Goal: Check status: Check status

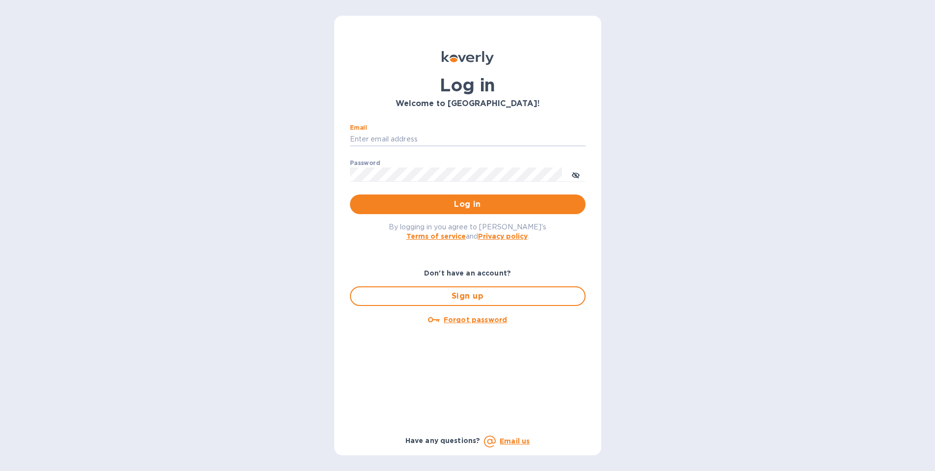
type input "Kayne@merchantsofthirst.com"
click at [467, 204] on button "Log in" at bounding box center [468, 204] width 236 height 20
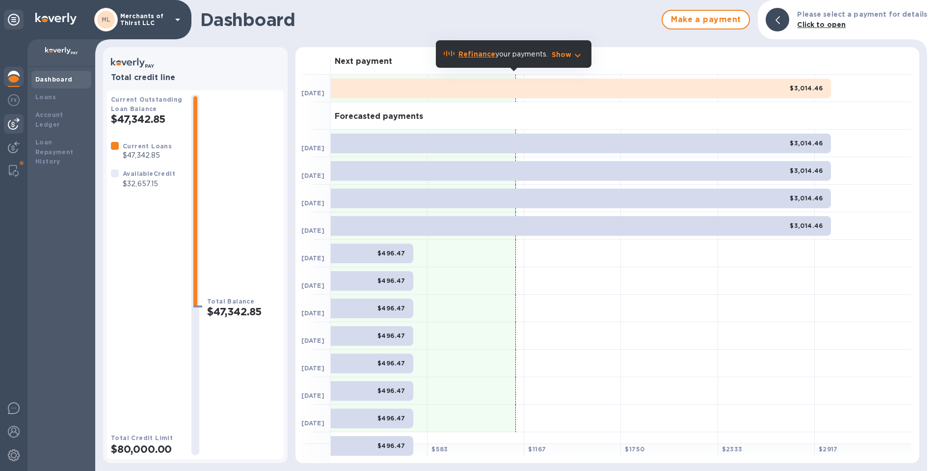
click at [12, 122] on img at bounding box center [14, 124] width 12 height 12
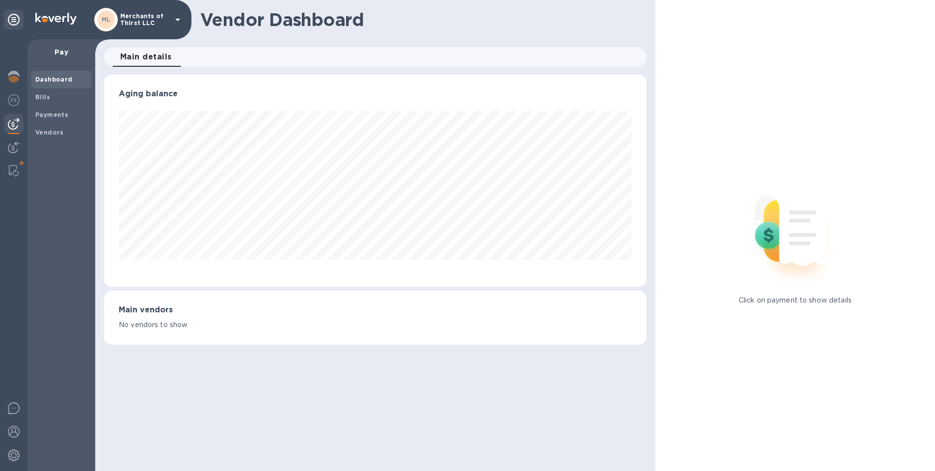
scroll to position [212, 542]
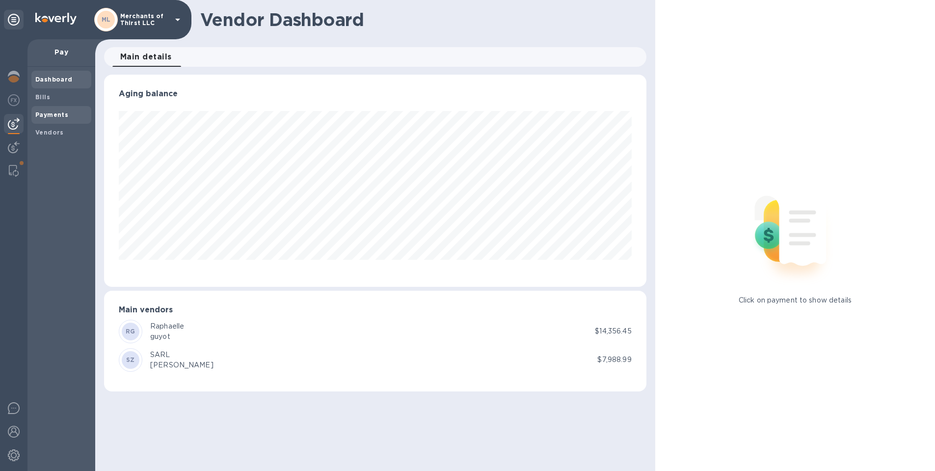
click at [56, 117] on b "Payments" at bounding box center [51, 114] width 33 height 7
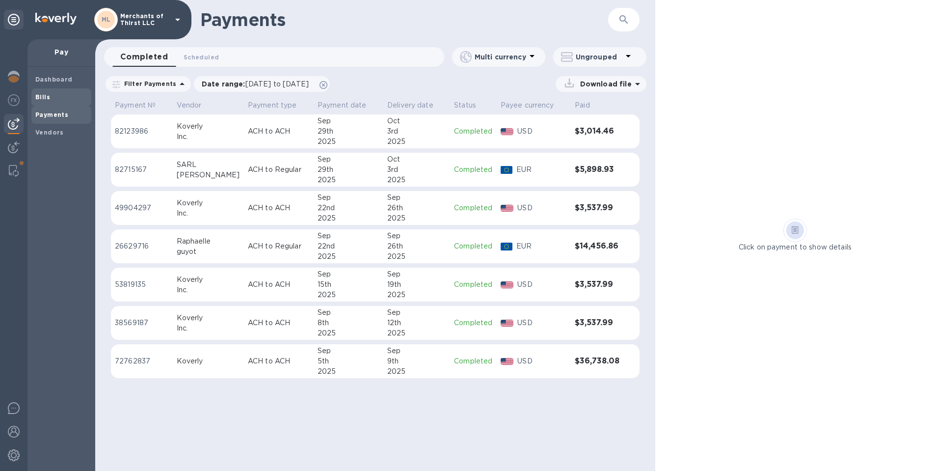
click at [54, 94] on span "Bills" at bounding box center [61, 97] width 52 height 10
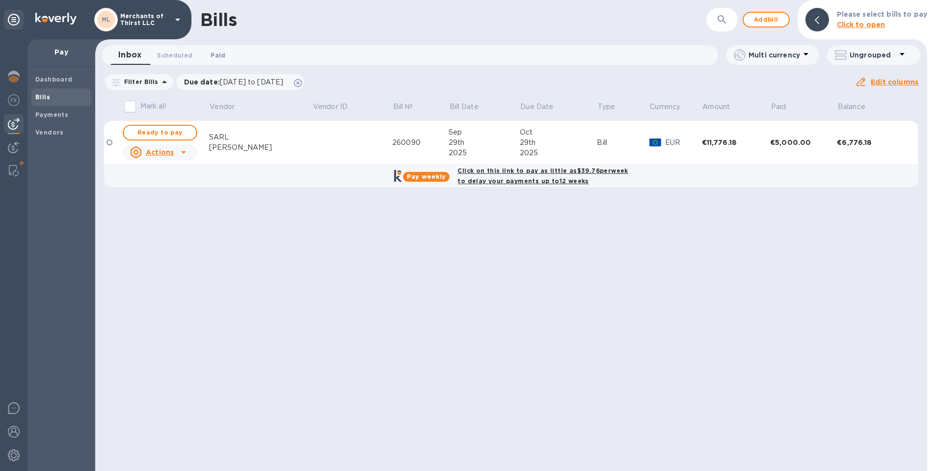
click at [215, 62] on button "Paid 0" at bounding box center [217, 55] width 35 height 20
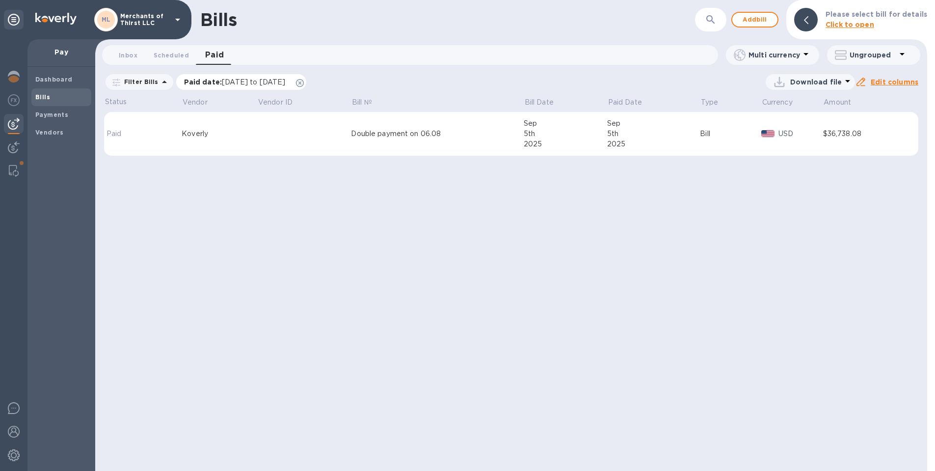
click at [304, 83] on icon at bounding box center [300, 83] width 8 height 8
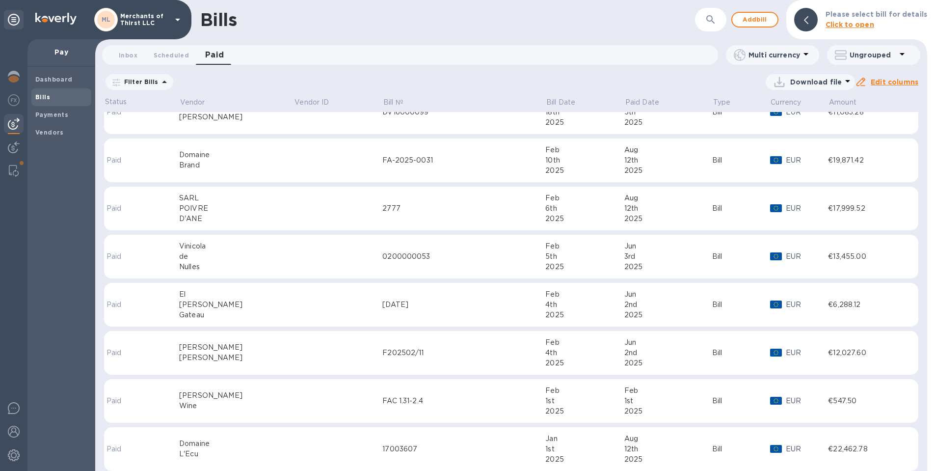
scroll to position [228, 0]
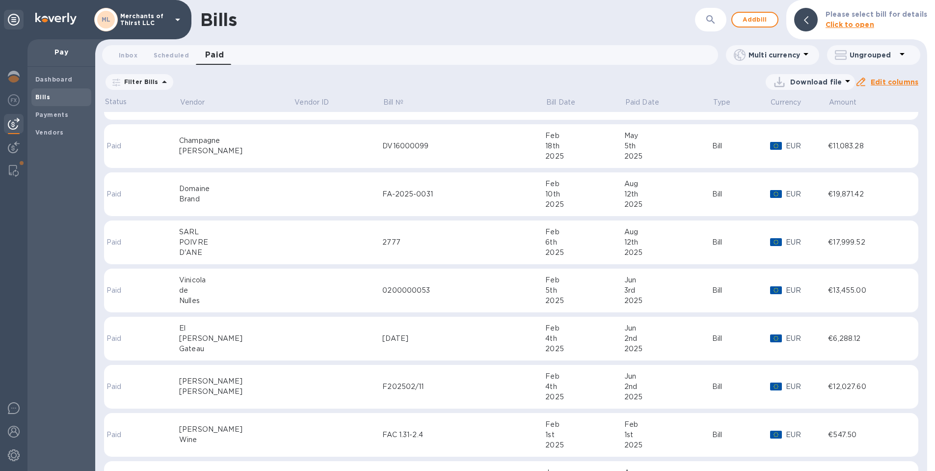
click at [250, 188] on div "Domaine" at bounding box center [236, 189] width 115 height 10
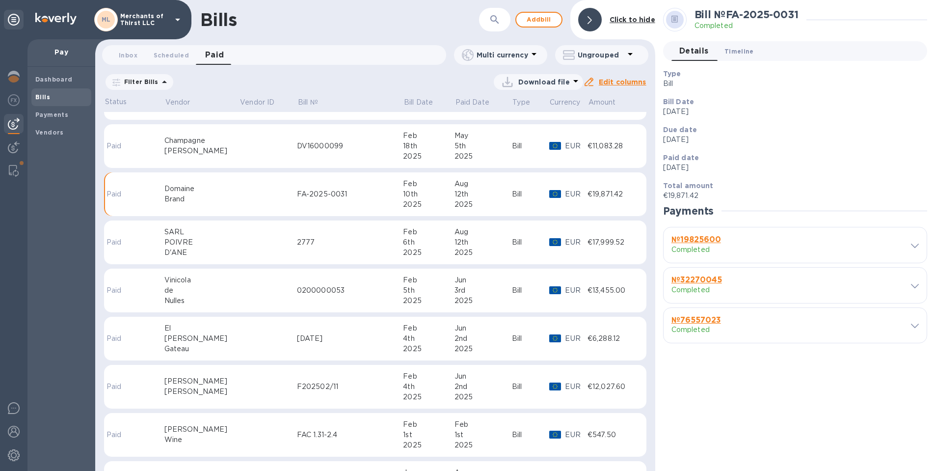
click at [747, 54] on span "Timeline 0" at bounding box center [738, 51] width 29 height 10
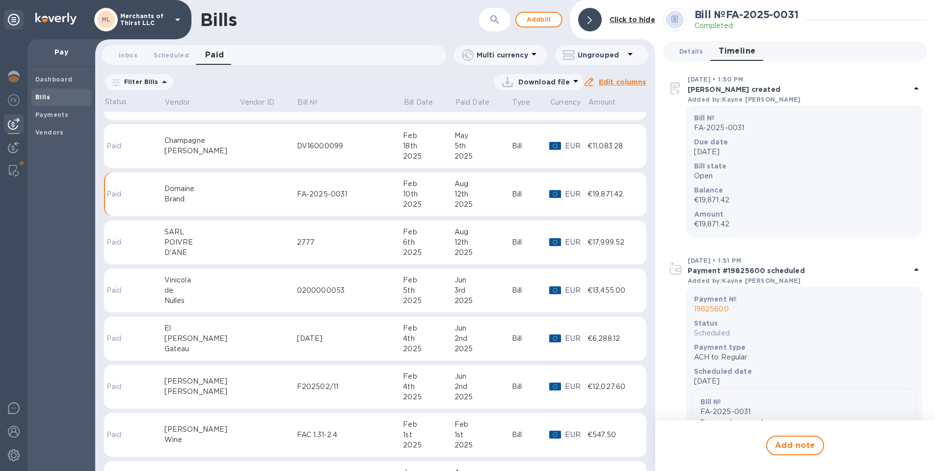
click at [695, 55] on span "Details 0" at bounding box center [691, 51] width 24 height 10
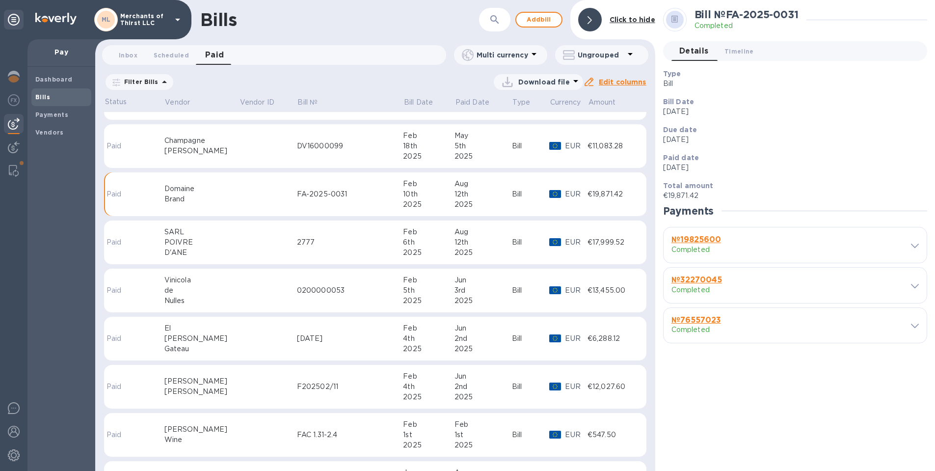
click at [900, 246] on div at bounding box center [908, 244] width 21 height 9
click at [908, 245] on div at bounding box center [908, 244] width 21 height 9
click at [911, 247] on icon at bounding box center [915, 245] width 8 height 4
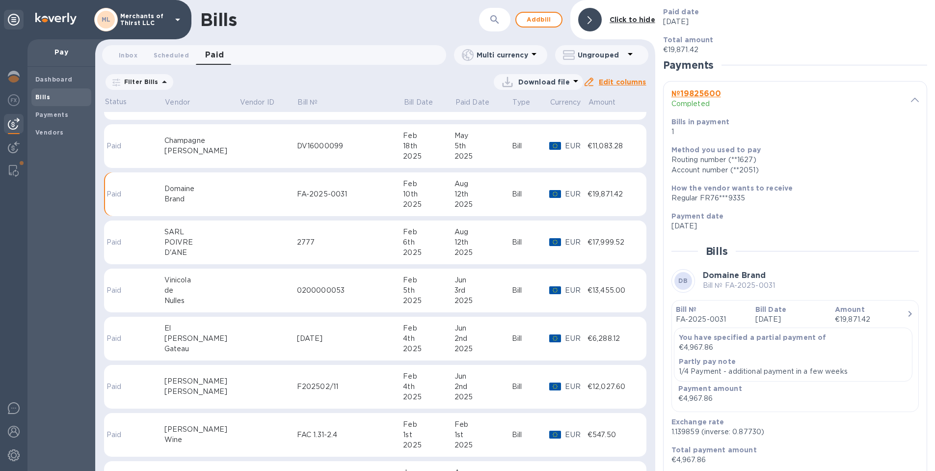
scroll to position [274, 0]
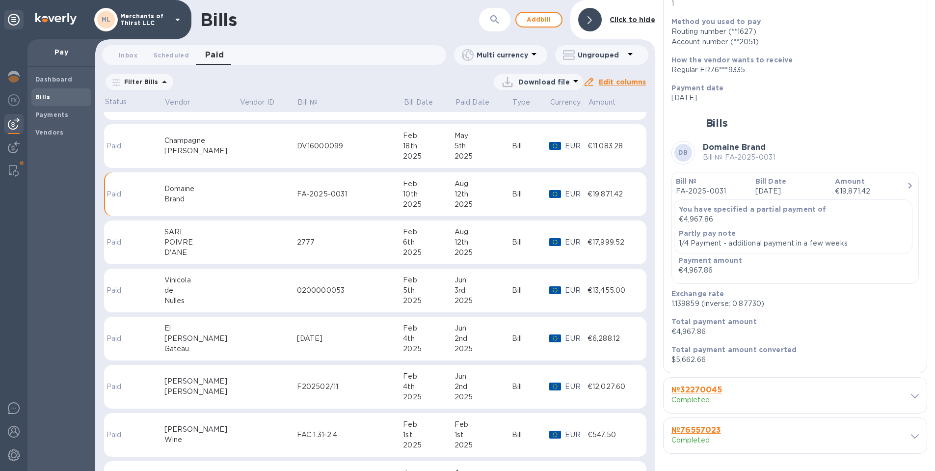
click at [912, 391] on span at bounding box center [915, 395] width 8 height 9
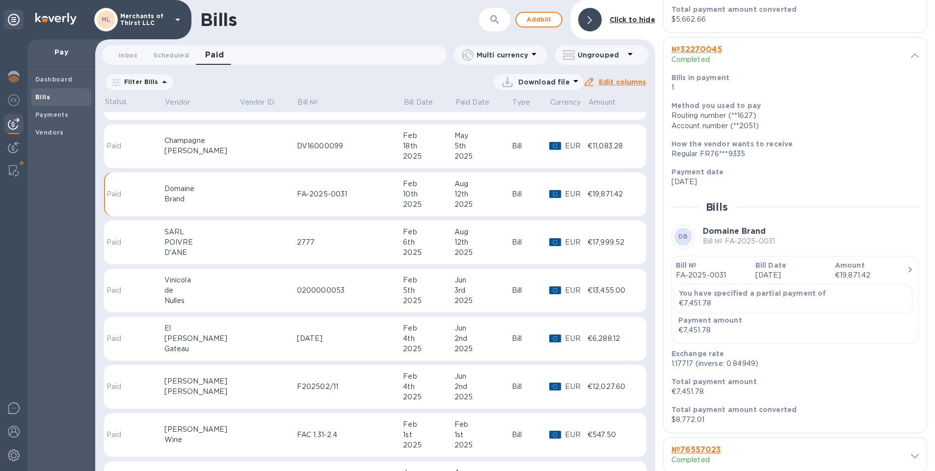
scroll to position [635, 0]
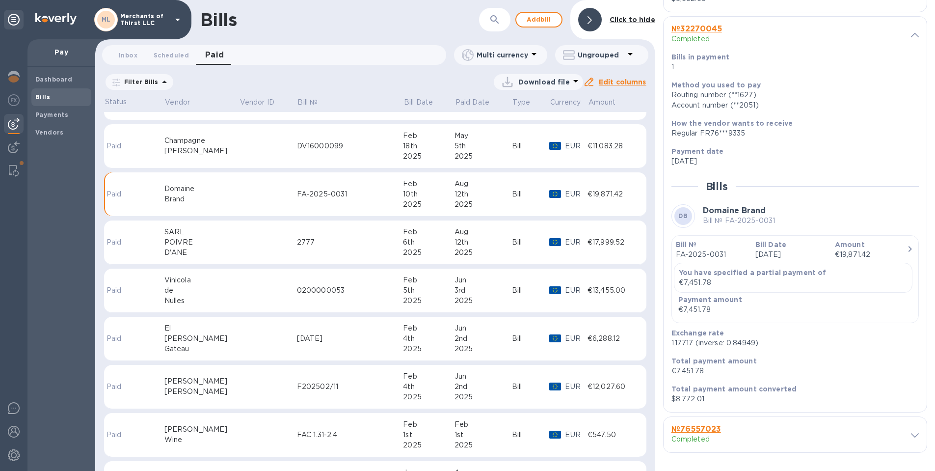
click at [913, 443] on div "№ 76557023 Completed" at bounding box center [795, 434] width 263 height 35
click at [912, 440] on div "№ 76557023 Completed" at bounding box center [795, 434] width 263 height 35
click at [911, 435] on icon at bounding box center [915, 435] width 8 height 4
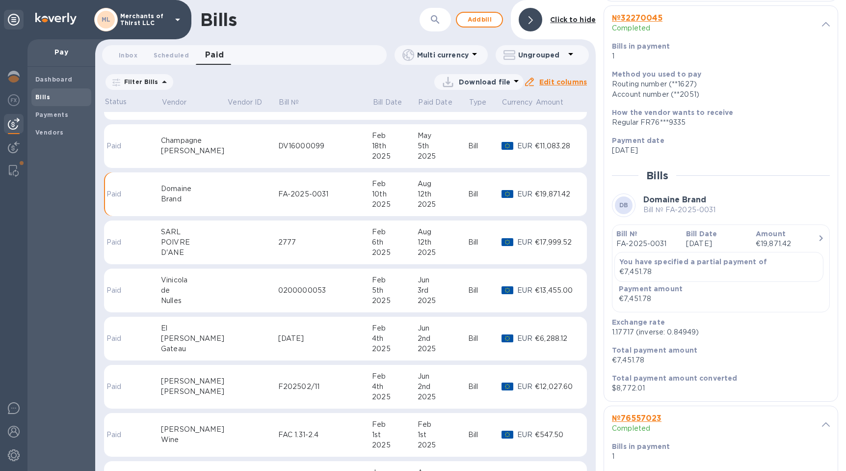
scroll to position [731, 0]
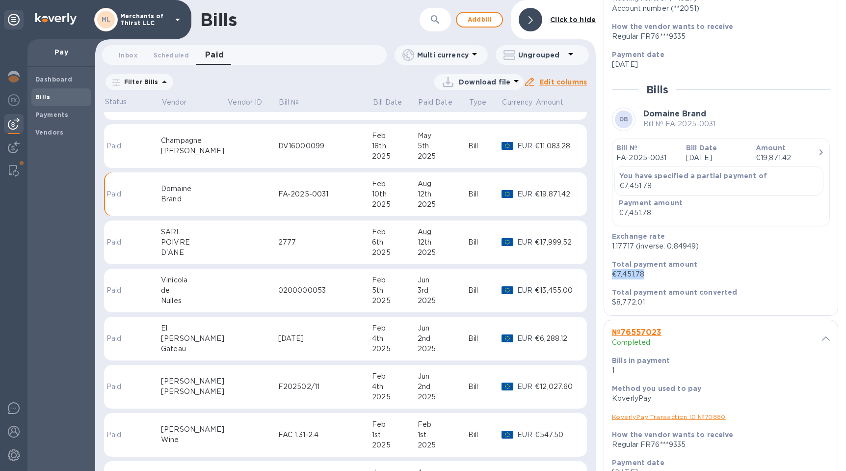
drag, startPoint x: 647, startPoint y: 275, endPoint x: 611, endPoint y: 276, distance: 35.8
click at [611, 276] on div "Total payment amount €7,451.78" at bounding box center [717, 269] width 218 height 28
copy p "€7,451.78"
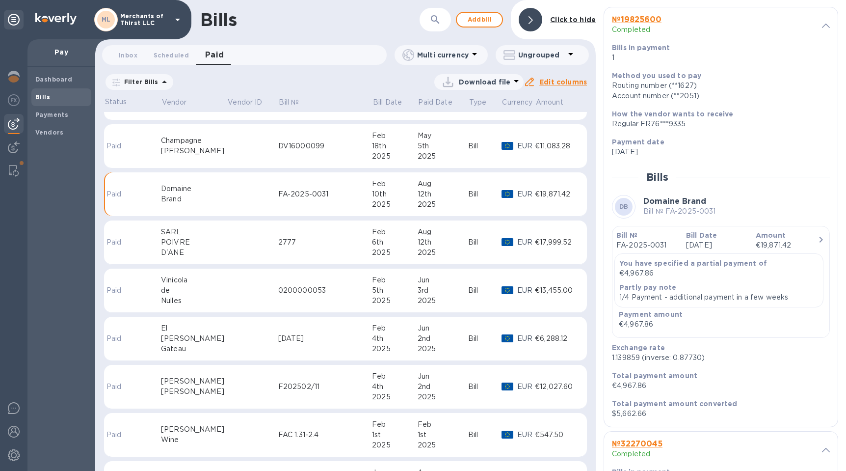
scroll to position [234, 0]
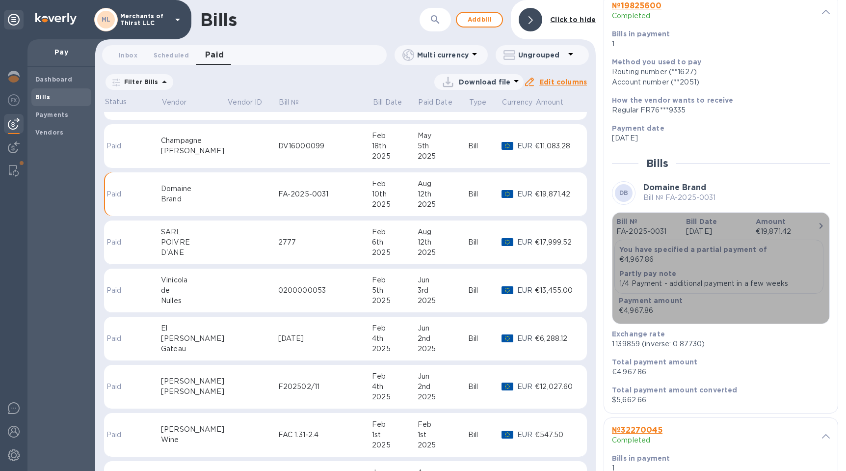
click at [817, 220] on icon "button" at bounding box center [821, 226] width 12 height 12
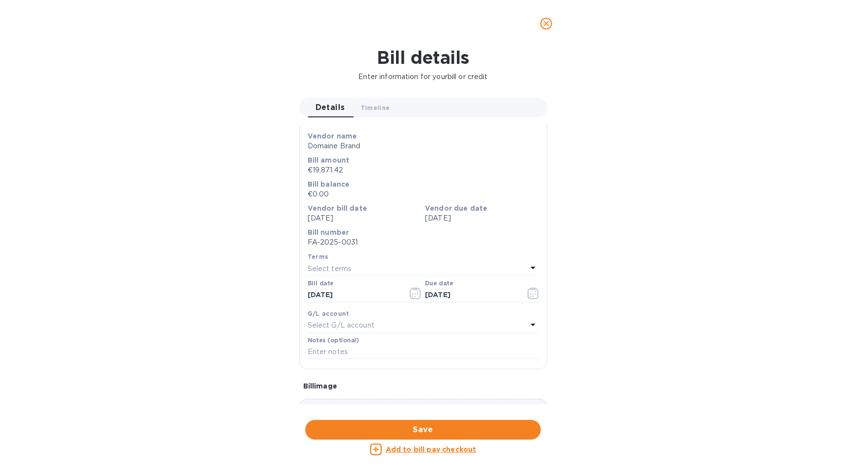
scroll to position [0, 0]
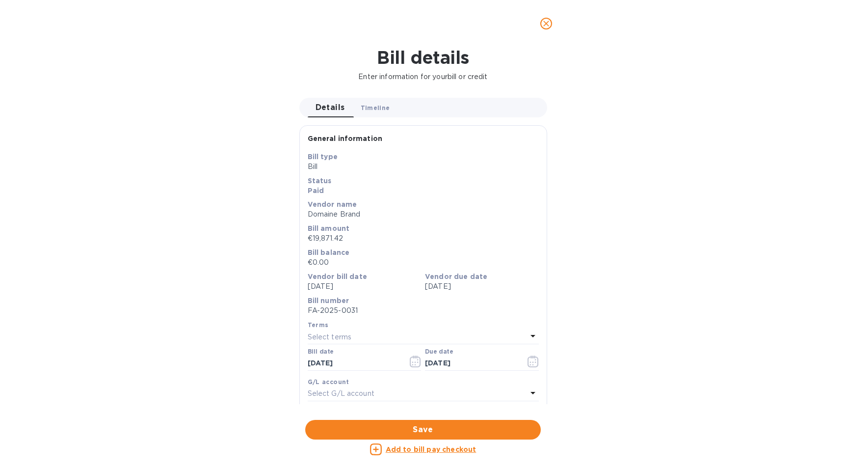
click at [378, 106] on span "Timeline 0" at bounding box center [375, 108] width 29 height 10
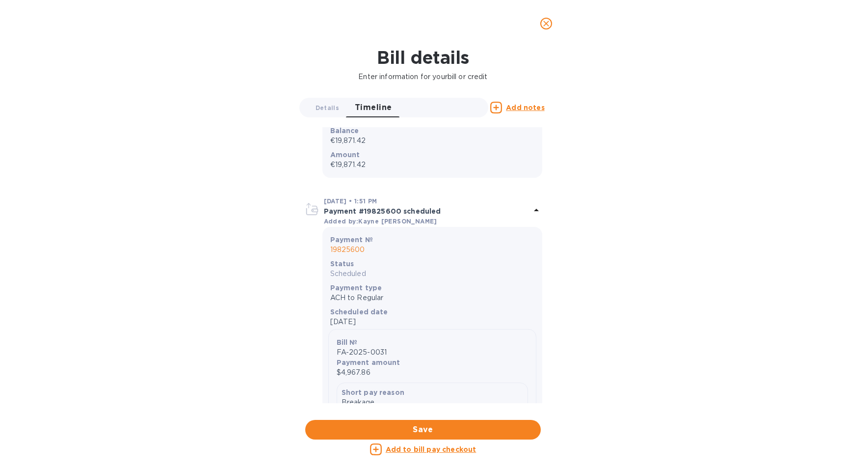
scroll to position [186, 0]
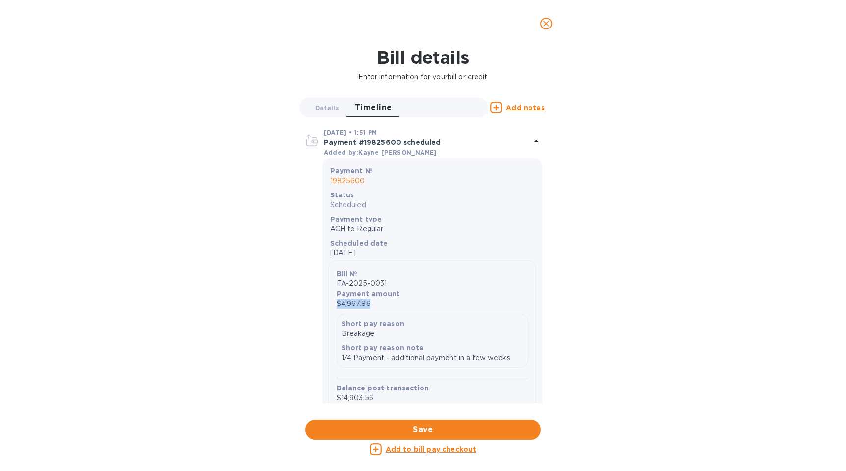
drag, startPoint x: 367, startPoint y: 304, endPoint x: 332, endPoint y: 304, distance: 34.8
click at [332, 304] on div "Bill № FA-2025-0031 Payment amount $4,967.86 Short pay reason Breakage Short pa…" at bounding box center [432, 335] width 208 height 151
click at [410, 298] on p "$4,967.86" at bounding box center [432, 303] width 191 height 10
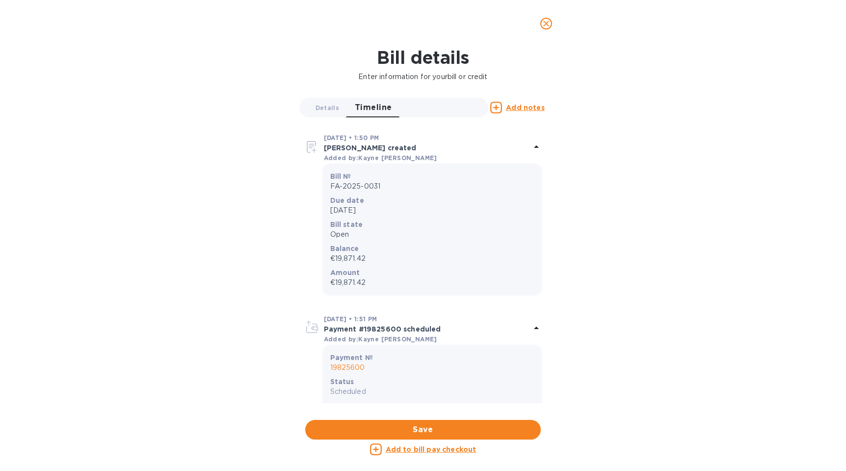
scroll to position [177, 0]
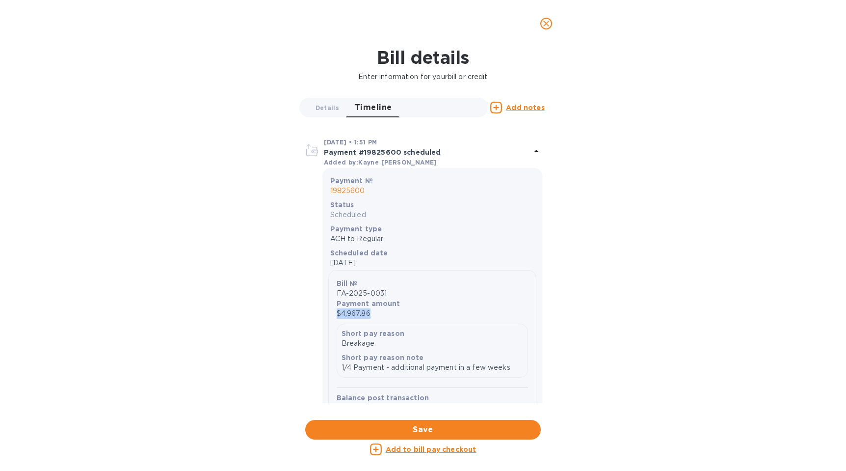
click at [381, 308] on p "$4,967.86" at bounding box center [432, 313] width 191 height 10
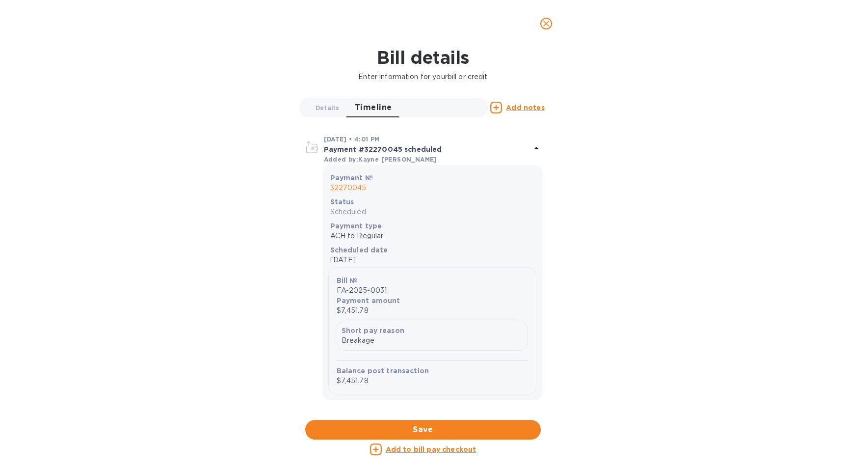
scroll to position [666, 0]
click at [381, 302] on p "Payment amount" at bounding box center [432, 298] width 191 height 10
drag, startPoint x: 374, startPoint y: 308, endPoint x: 336, endPoint y: 309, distance: 38.8
click at [336, 309] on div "Bill № FA-2025-0031 Payment amount $7,451.78 Short pay reason Breakage Balance …" at bounding box center [432, 328] width 208 height 127
copy p "$7,451.78"
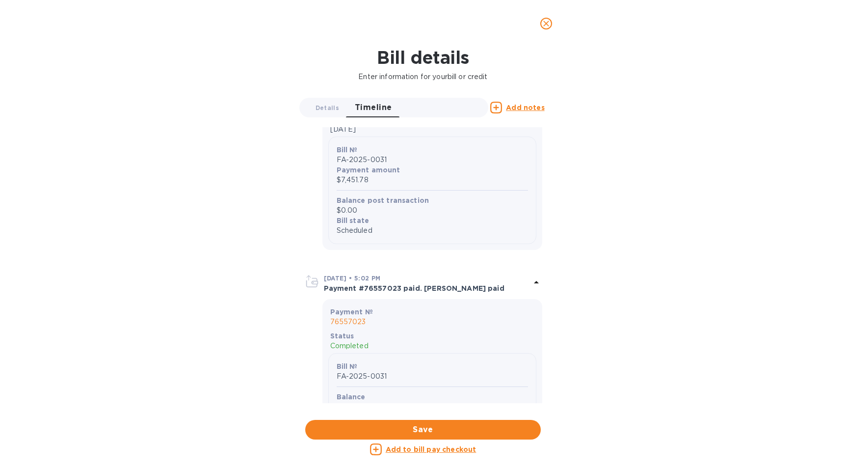
scroll to position [1253, 0]
drag, startPoint x: 379, startPoint y: 180, endPoint x: 332, endPoint y: 184, distance: 47.2
click at [332, 184] on div "Bill № FA-2025-0031 Payment amount $7,451.78 Balance post transaction $0.00 Bil…" at bounding box center [432, 191] width 208 height 107
copy p "$7,451.78"
click at [546, 30] on button "close" at bounding box center [546, 24] width 24 height 24
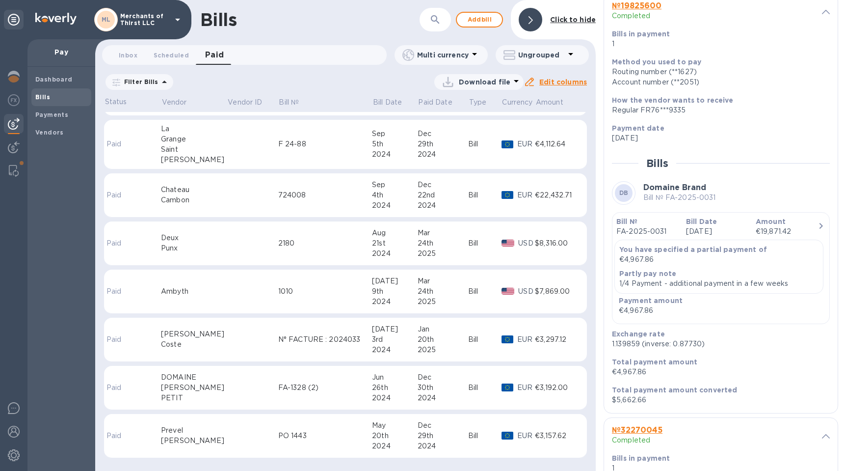
scroll to position [0, 0]
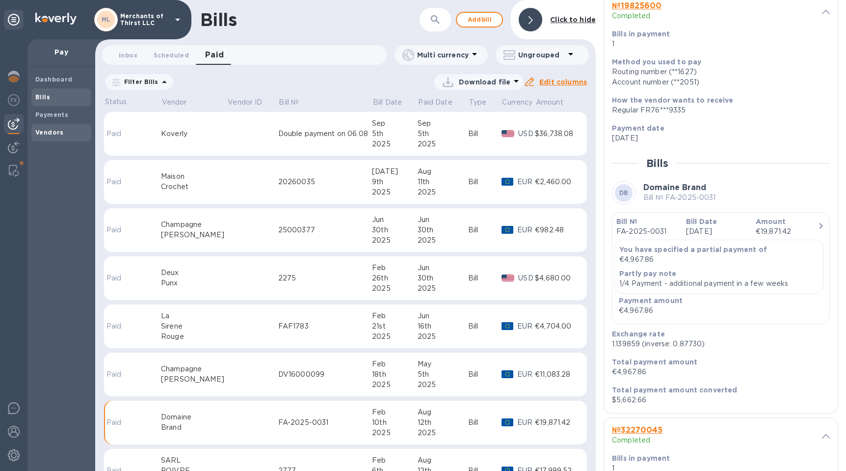
click at [57, 132] on b "Vendors" at bounding box center [49, 132] width 28 height 7
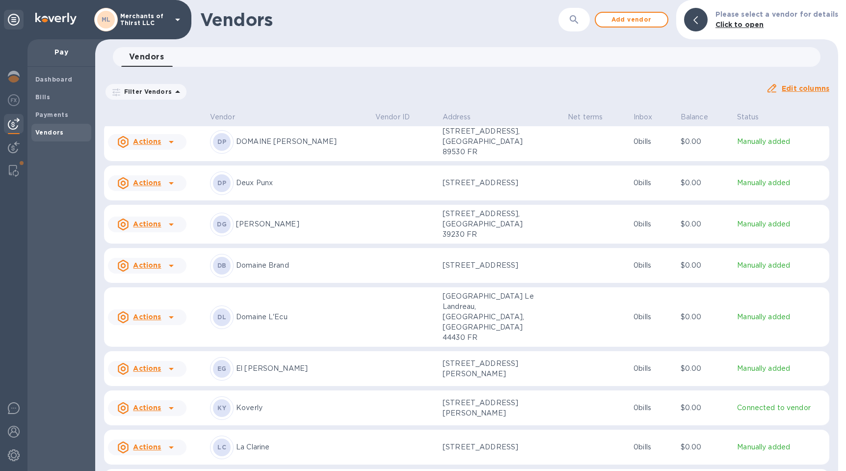
scroll to position [297, 0]
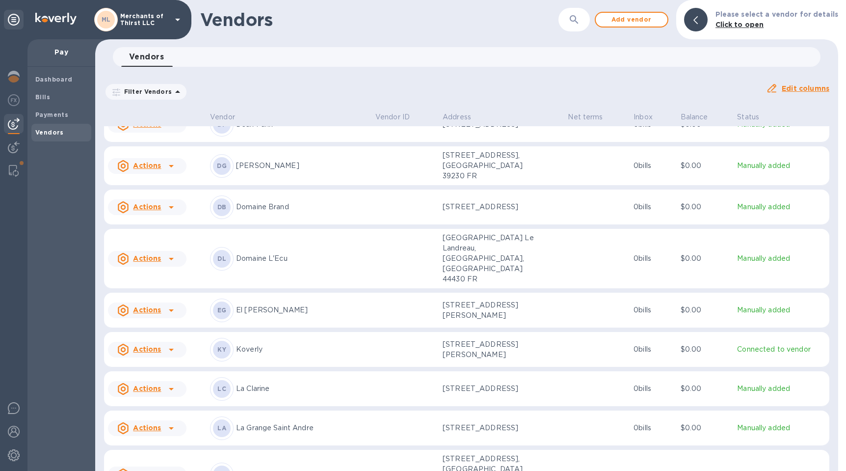
click at [329, 253] on p "Domaine L'Ecu" at bounding box center [302, 258] width 132 height 10
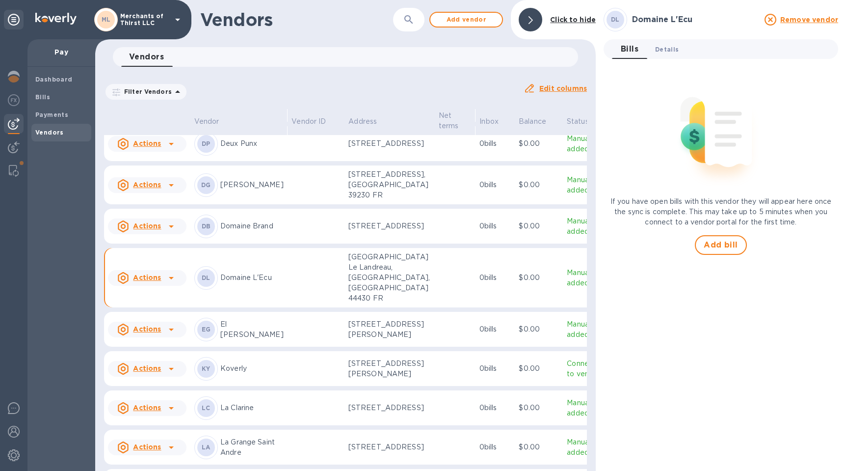
click at [669, 50] on span "Details 0" at bounding box center [667, 49] width 24 height 10
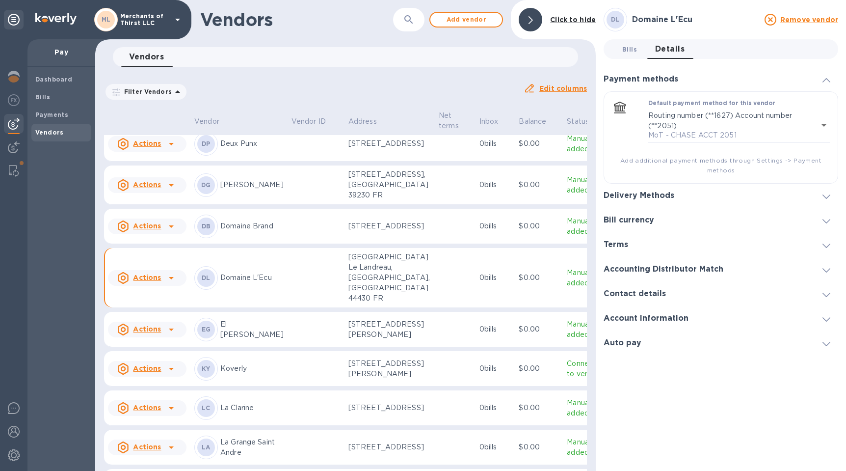
click at [631, 52] on span "Bills 0" at bounding box center [629, 49] width 15 height 10
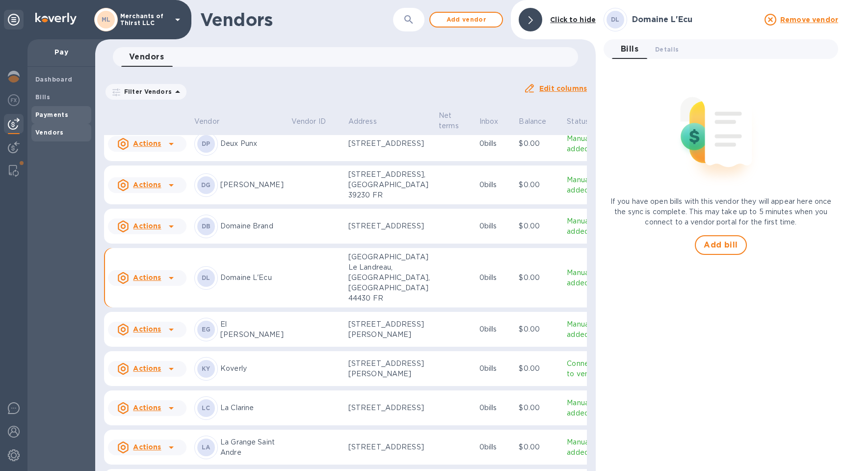
click at [70, 112] on span "Payments" at bounding box center [61, 115] width 52 height 10
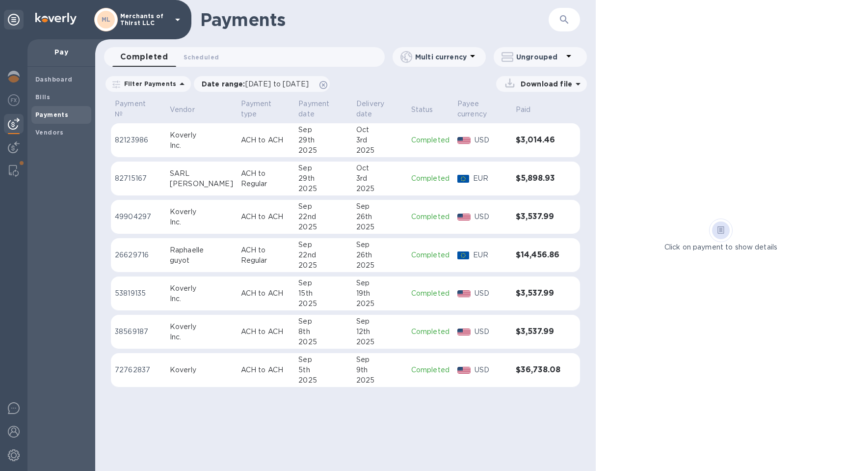
click at [158, 59] on span "Completed 0" at bounding box center [144, 57] width 48 height 14
click at [327, 83] on icon at bounding box center [323, 85] width 8 height 8
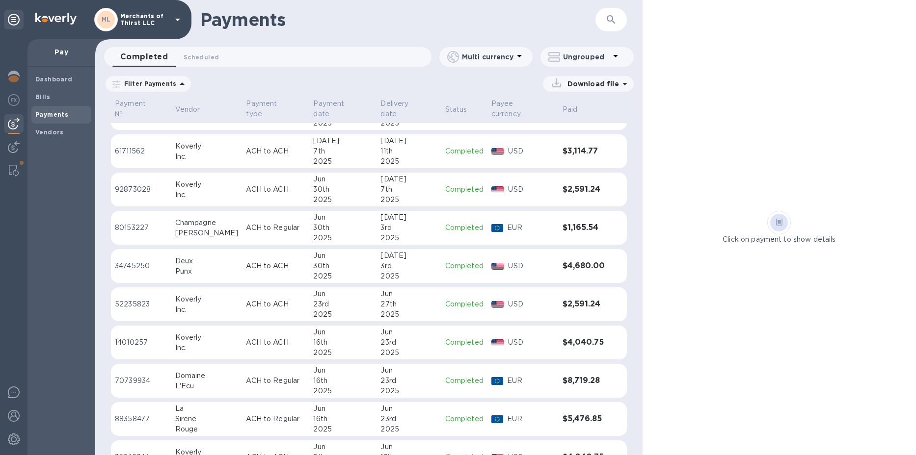
scroll to position [2166, 0]
